Goal: Task Accomplishment & Management: Complete application form

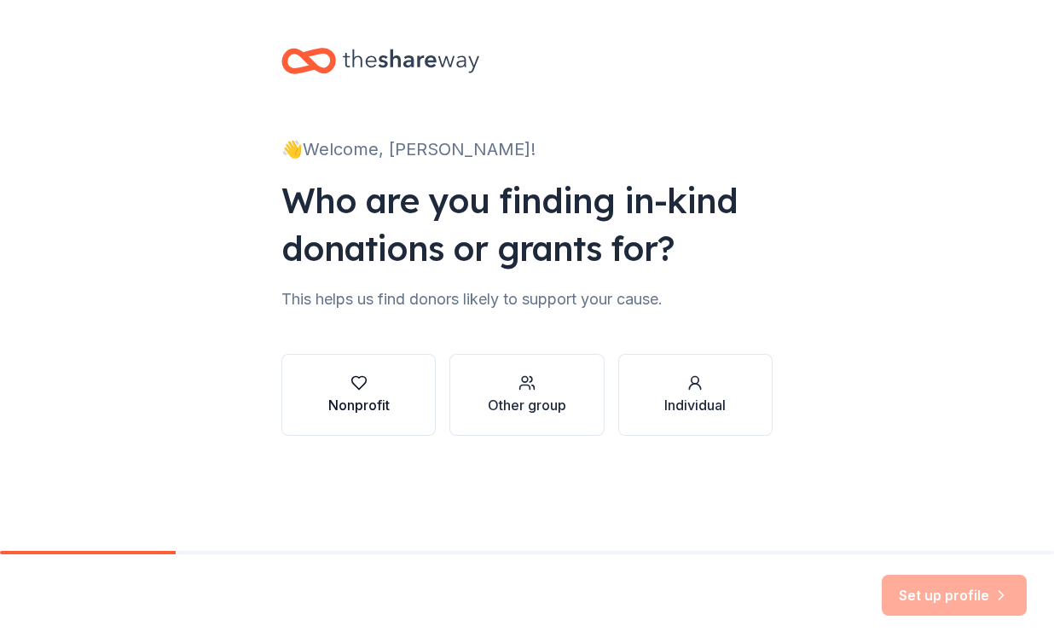
click at [363, 397] on div "Nonprofit" at bounding box center [358, 405] width 61 height 20
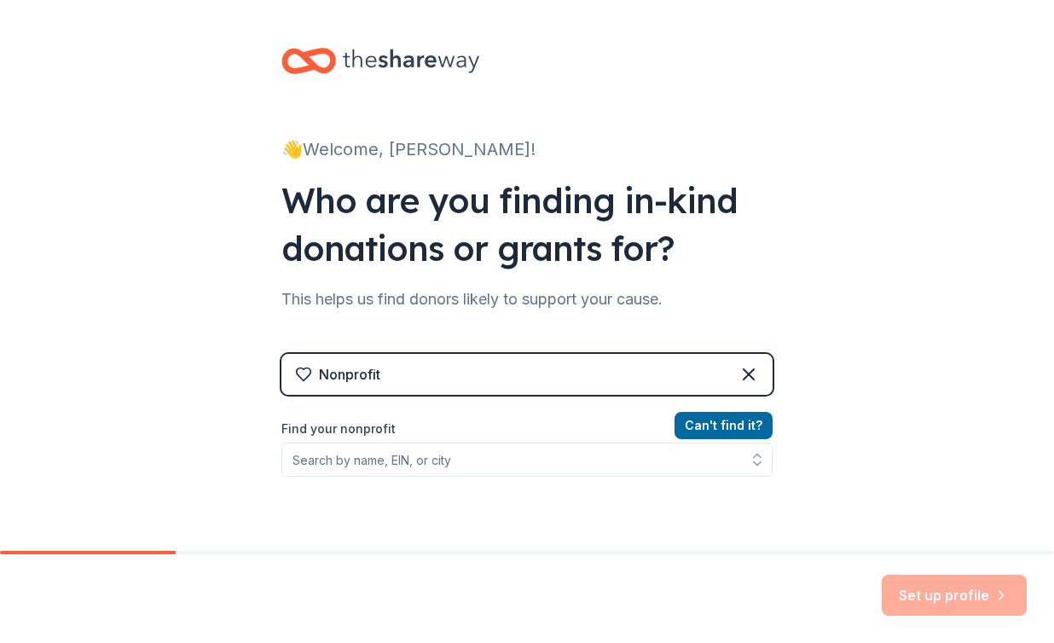
click at [683, 479] on div "Can ' t find it? Find your nonprofit" at bounding box center [526, 514] width 491 height 198
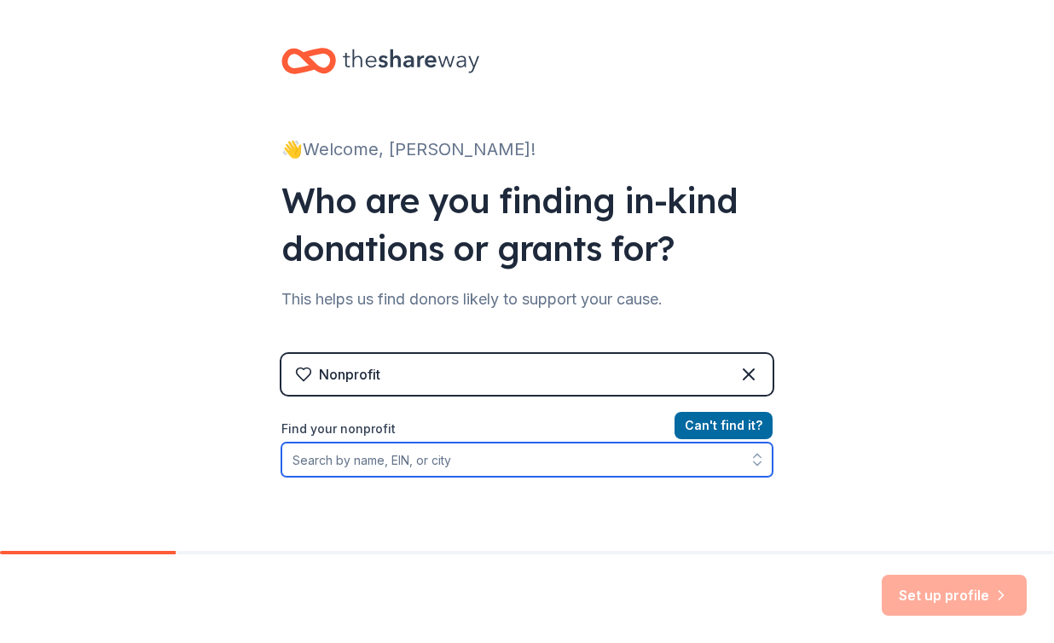
click at [754, 460] on icon "button" at bounding box center [757, 459] width 17 height 17
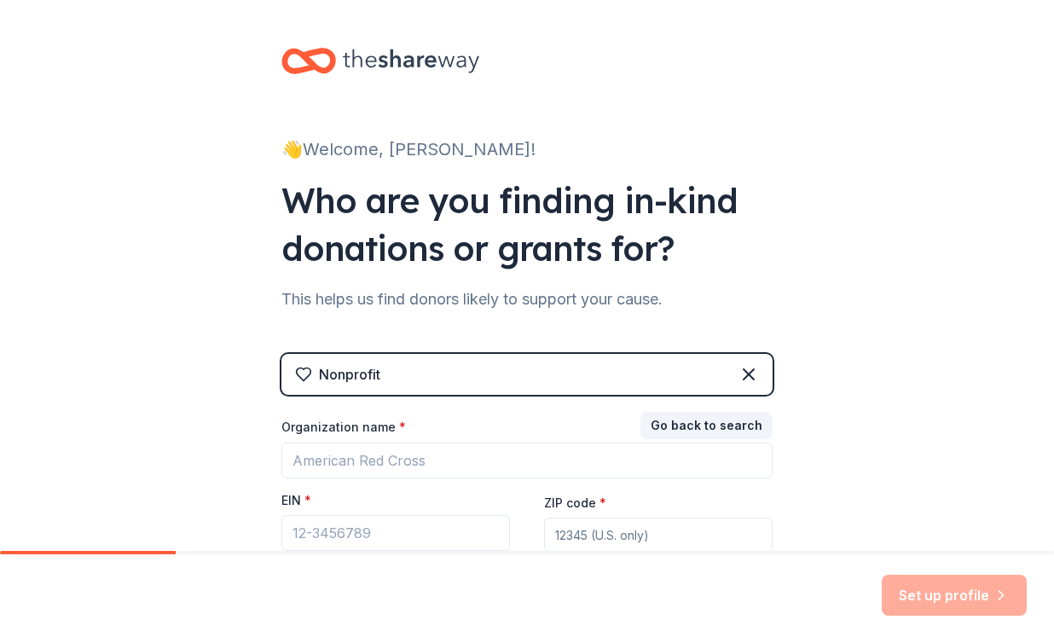
click at [889, 436] on div "👋 Welcome, Valerie! Who are you finding in-kind donations or grants for? This h…" at bounding box center [527, 351] width 1054 height 702
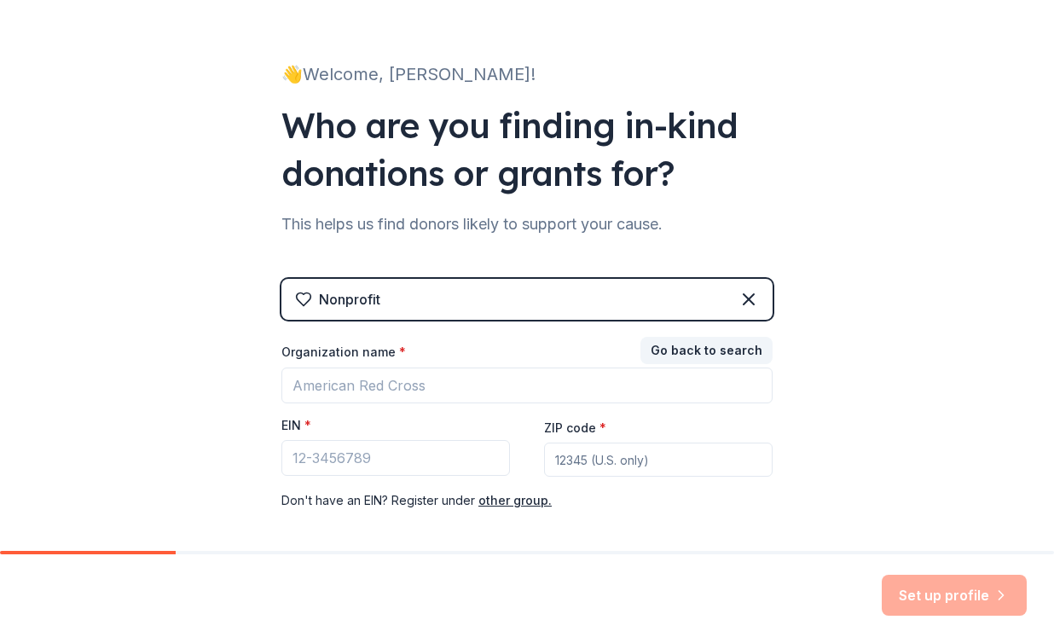
scroll to position [78, 0]
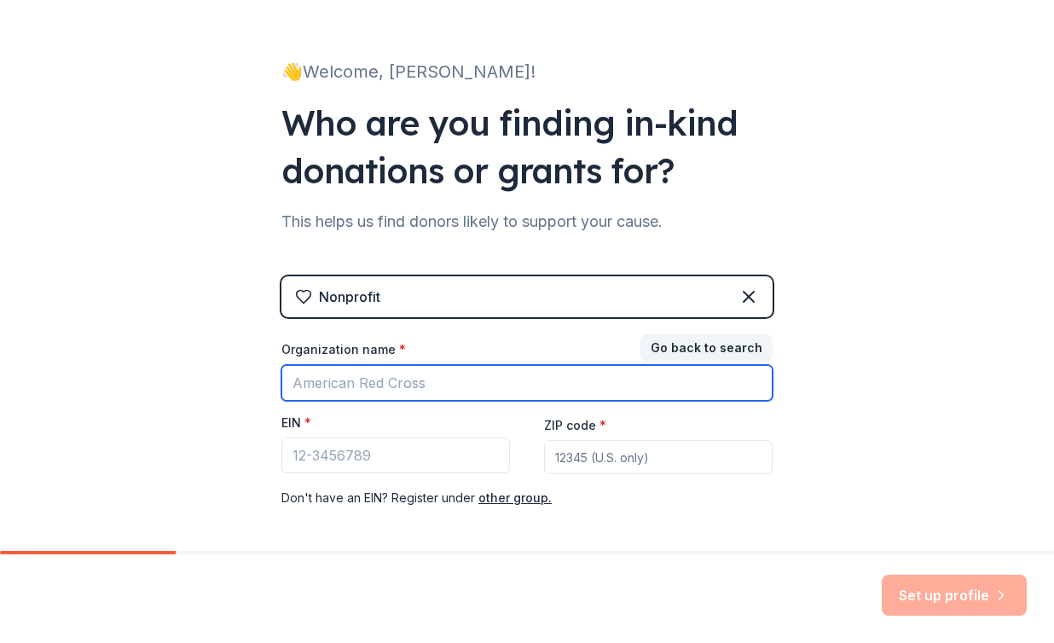
click at [449, 377] on input "Organization name *" at bounding box center [526, 383] width 491 height 36
type input "Alice Fong Yu School"
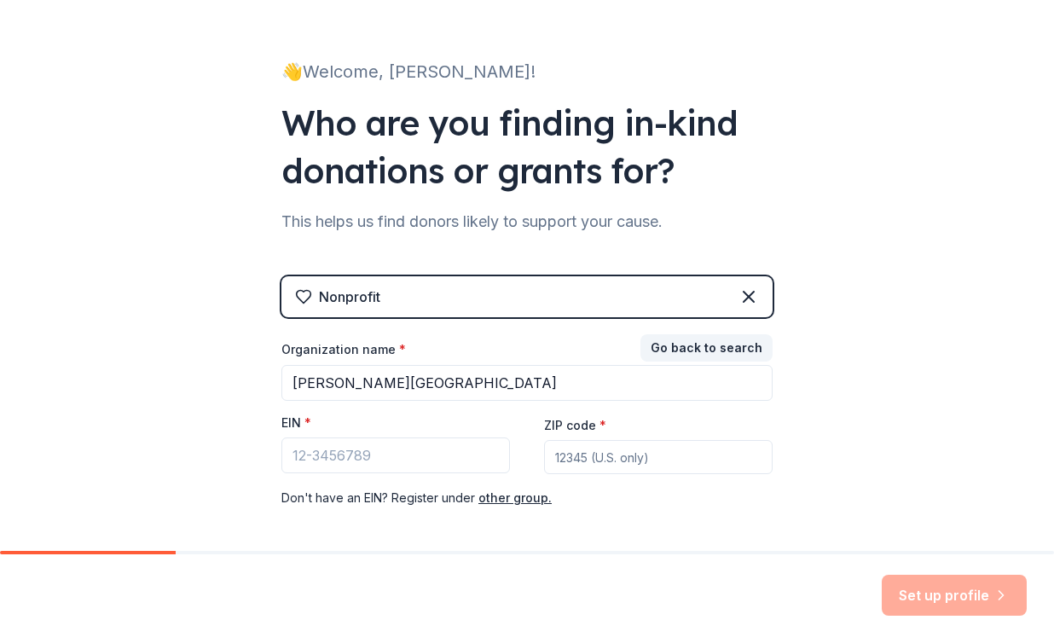
click at [485, 422] on div "EIN *" at bounding box center [395, 426] width 229 height 24
